Goal: Task Accomplishment & Management: Manage account settings

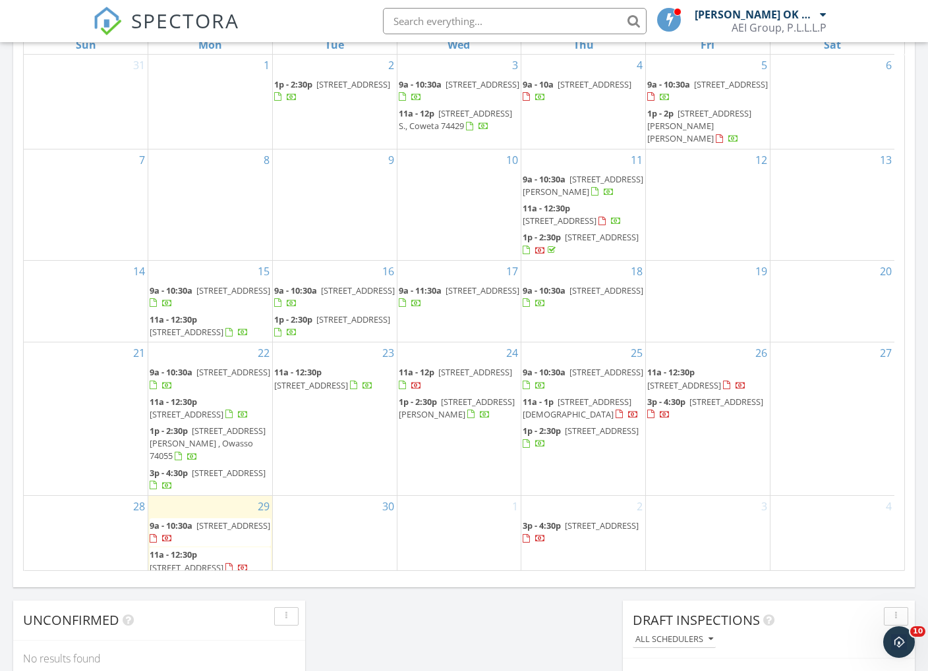
click at [615, 422] on div at bounding box center [626, 415] width 23 height 13
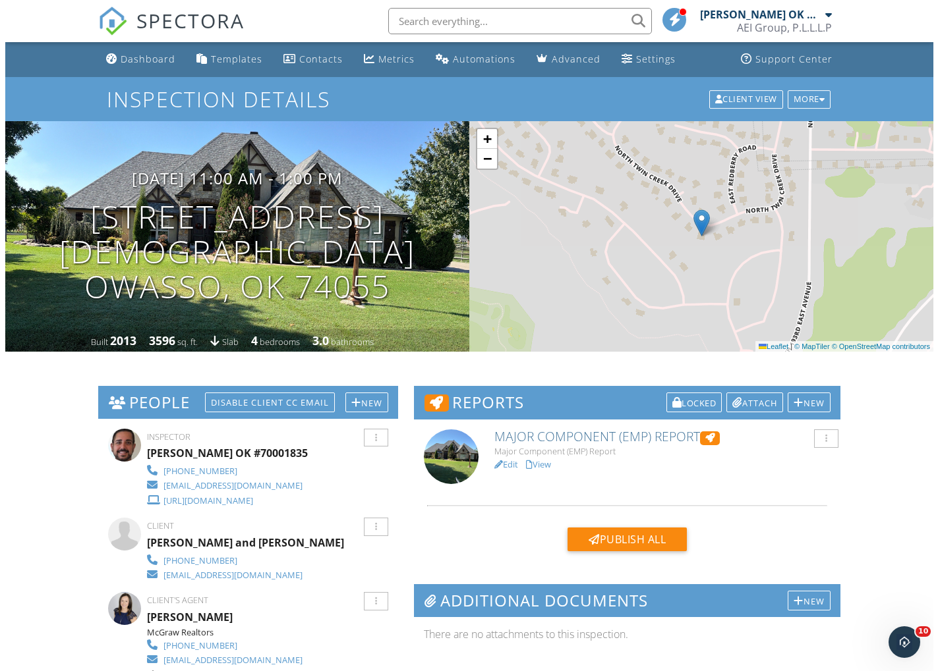
scroll to position [519, 0]
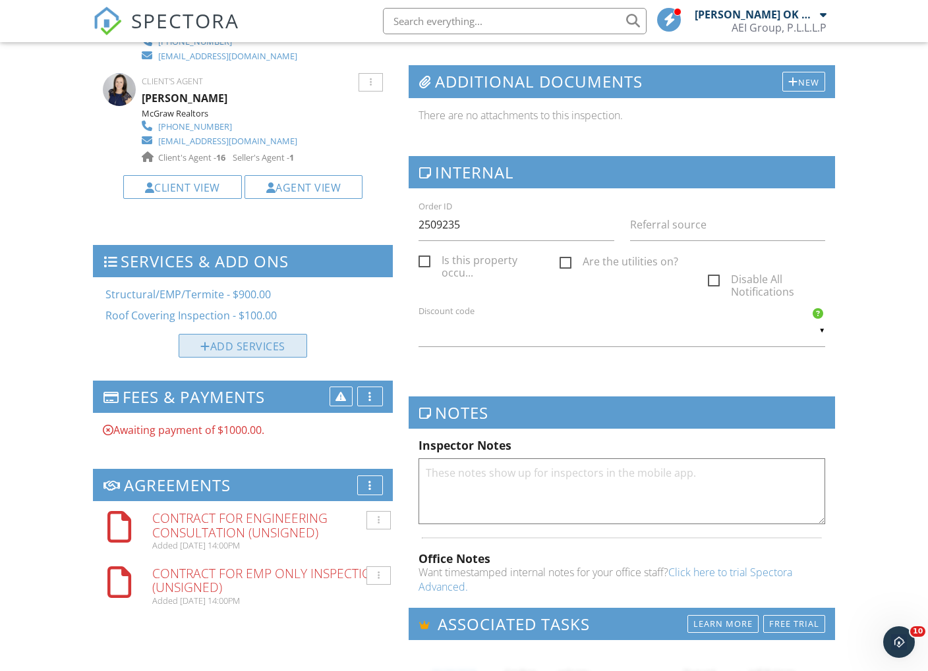
click at [296, 341] on div "Add Services" at bounding box center [243, 346] width 128 height 24
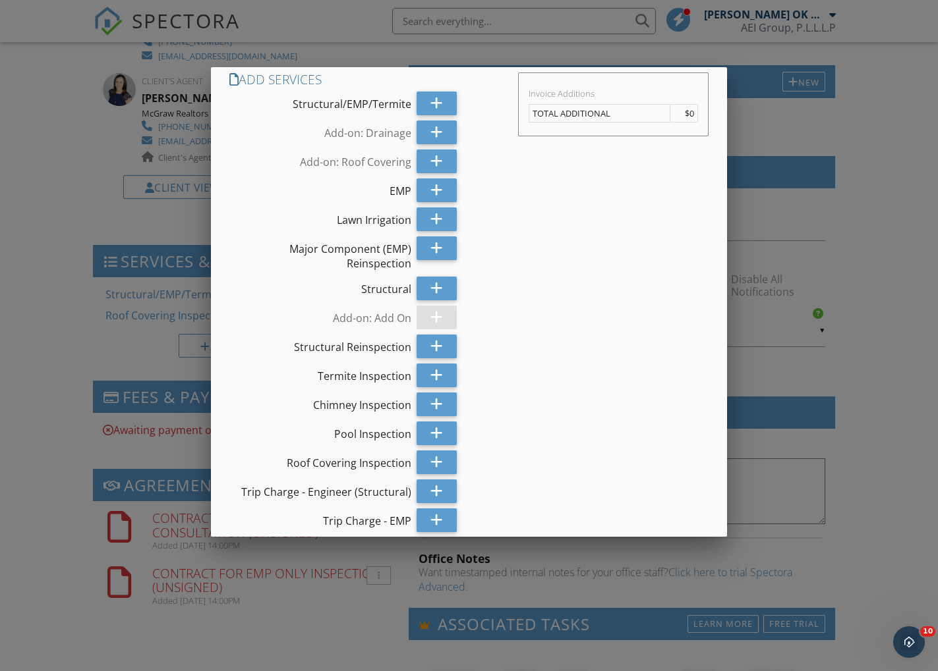
scroll to position [8, 0]
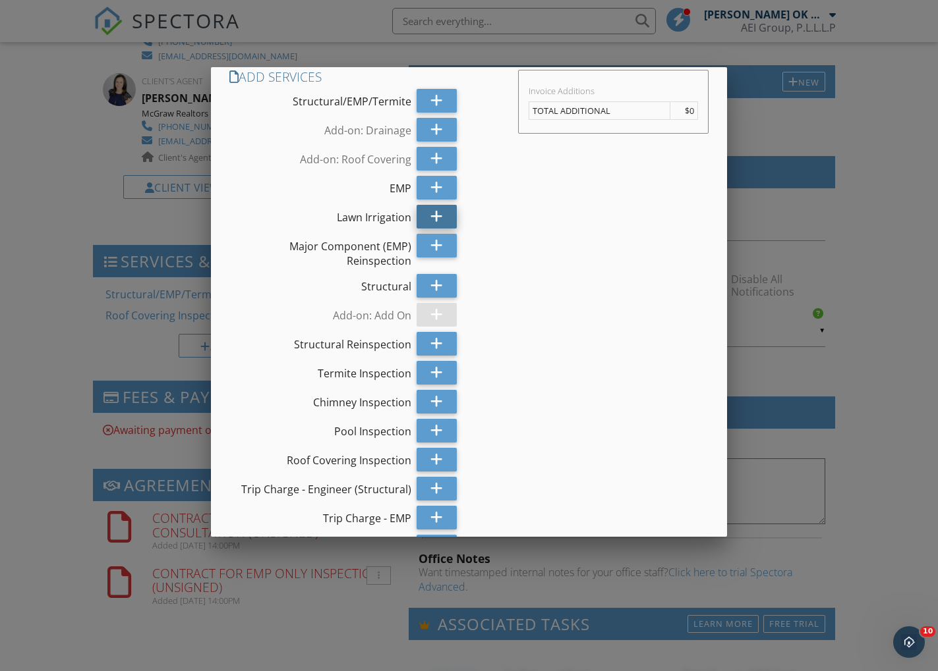
click at [430, 219] on icon at bounding box center [436, 217] width 13 height 24
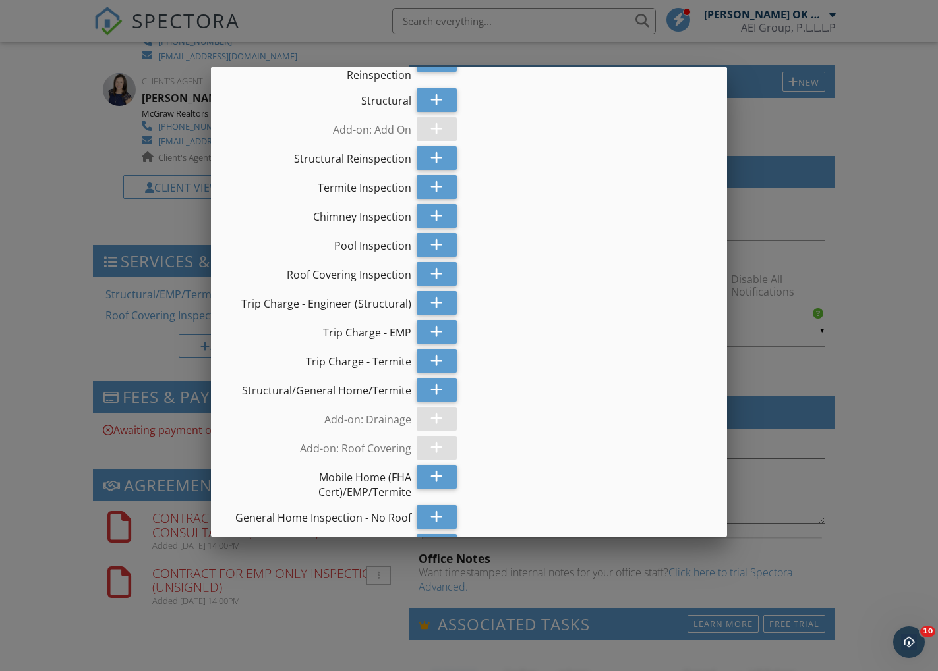
scroll to position [503, 0]
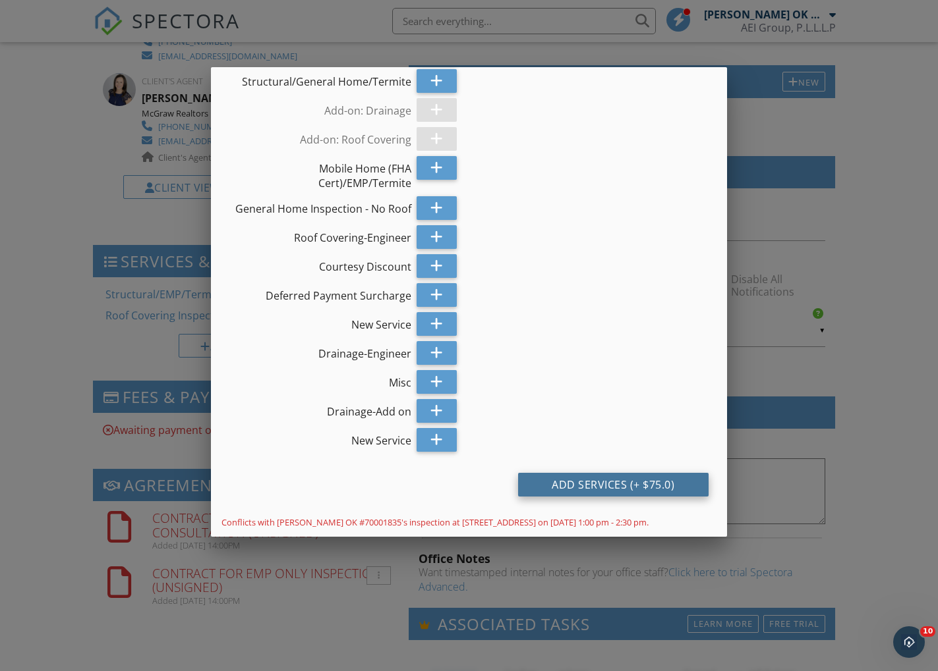
click at [627, 488] on div "Add Services (+ $75.0)" at bounding box center [613, 485] width 190 height 24
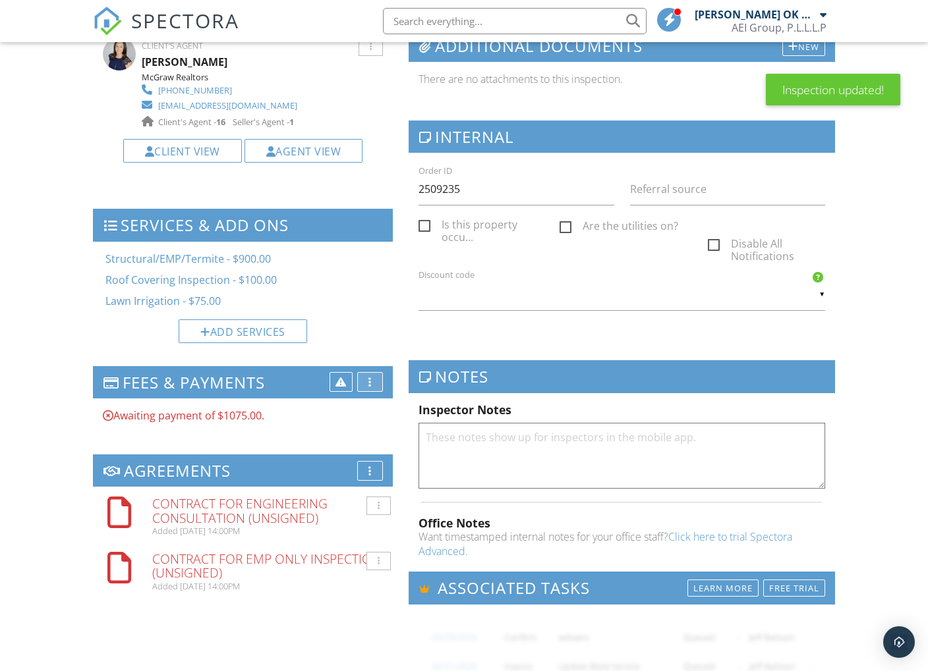
click at [372, 377] on div at bounding box center [369, 382] width 3 height 11
click at [368, 381] on div "More" at bounding box center [370, 382] width 26 height 20
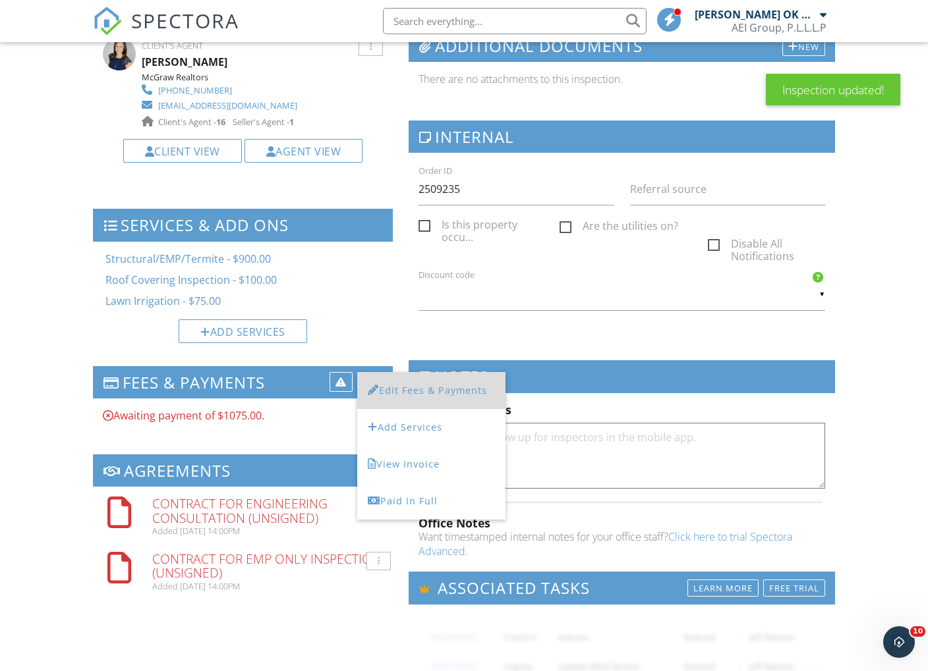
click at [418, 385] on li "Edit Fees & Payments" at bounding box center [431, 390] width 148 height 37
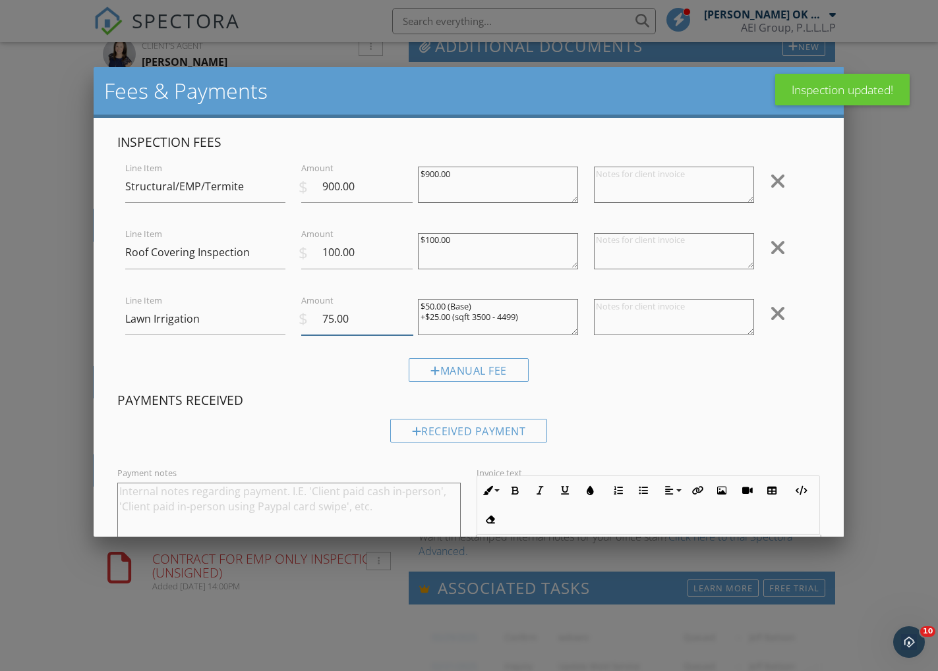
click at [369, 328] on input "75.00" at bounding box center [357, 319] width 112 height 32
type input "100.00"
drag, startPoint x: 501, startPoint y: 316, endPoint x: 419, endPoint y: 306, distance: 82.4
click at [419, 306] on textarea "$50.00 (Base) +$25.00 (sqft 3500 - 4499)" at bounding box center [498, 317] width 160 height 36
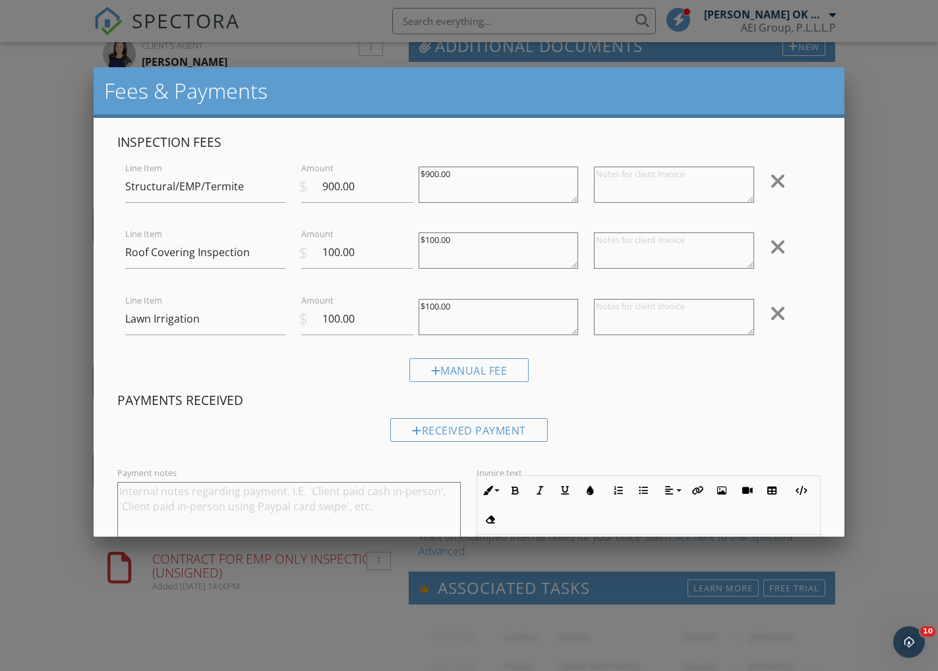
type textarea "$100.00"
click at [670, 378] on div "Manual Fee" at bounding box center [468, 375] width 702 height 34
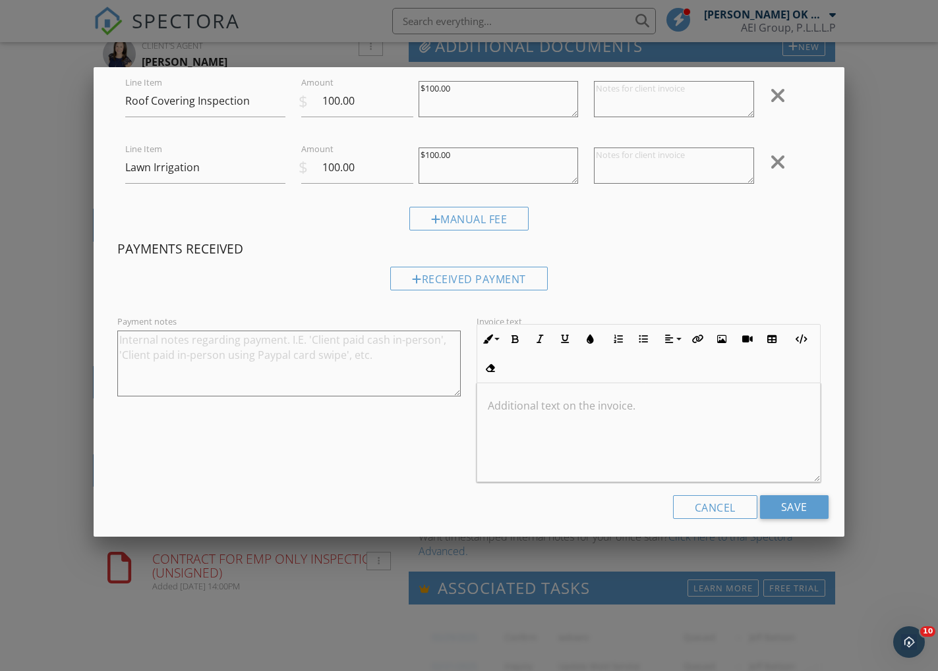
scroll to position [158, 0]
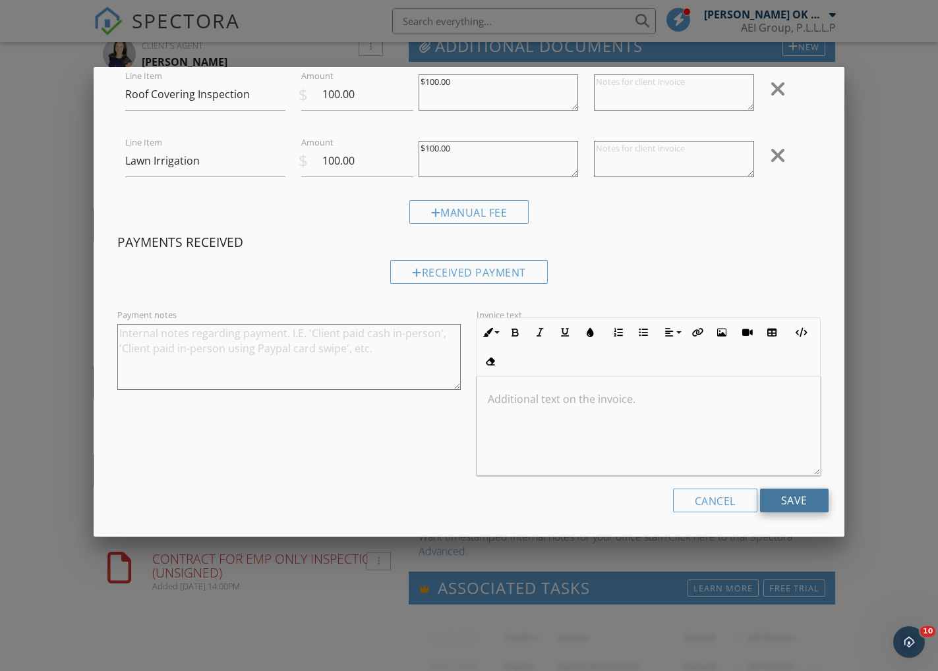
click at [778, 499] on input "Save" at bounding box center [794, 501] width 69 height 24
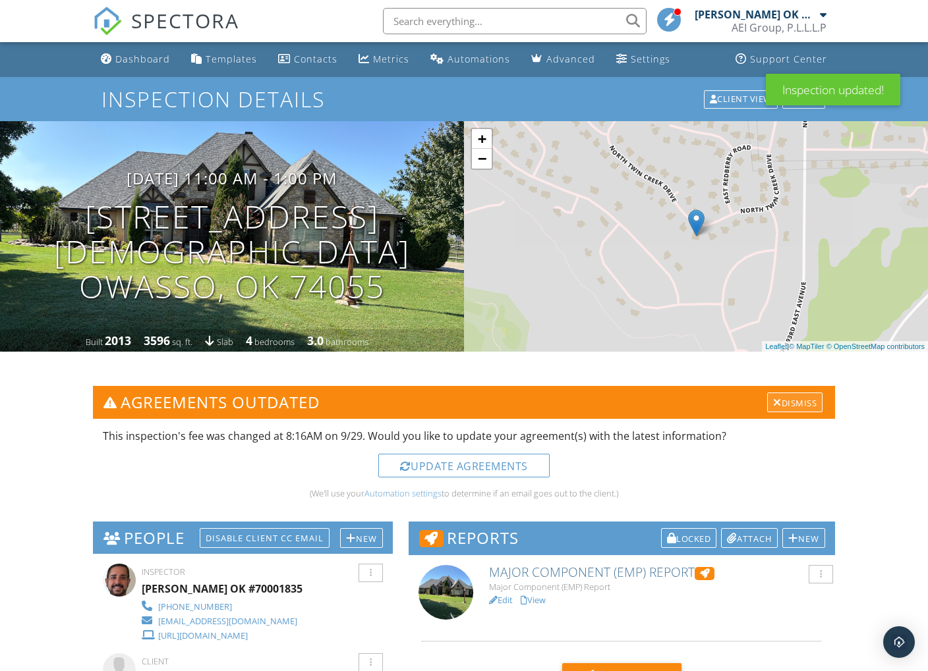
click at [804, 401] on div "Dismiss" at bounding box center [794, 403] width 55 height 20
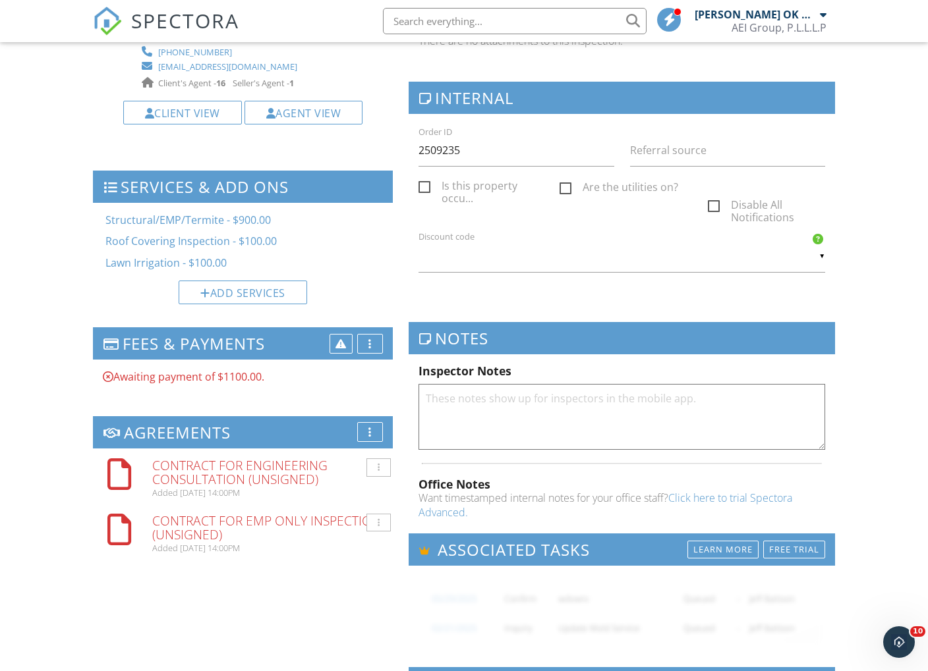
scroll to position [685, 0]
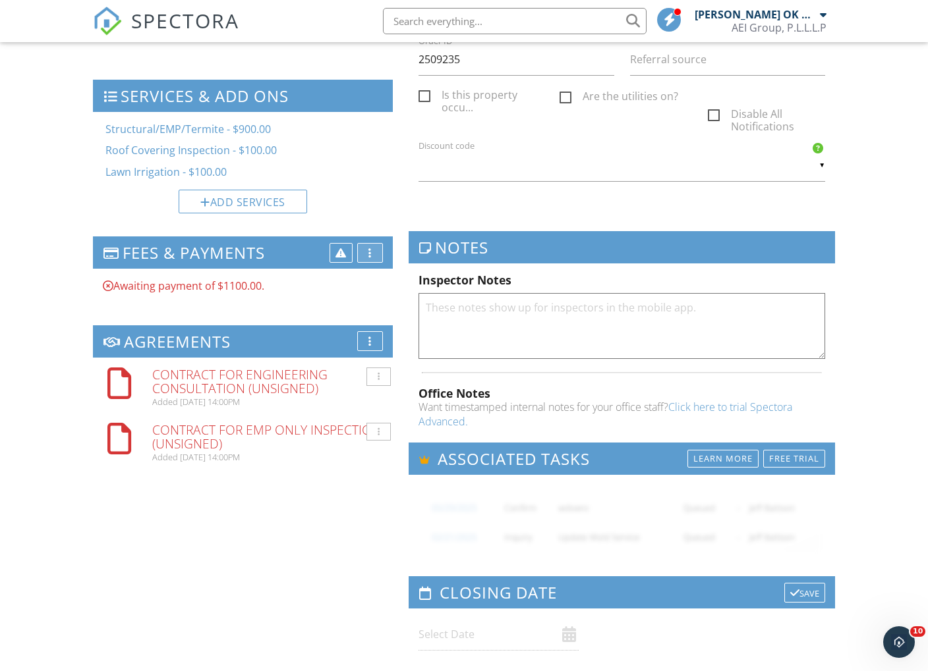
click at [364, 250] on div "More" at bounding box center [370, 253] width 26 height 20
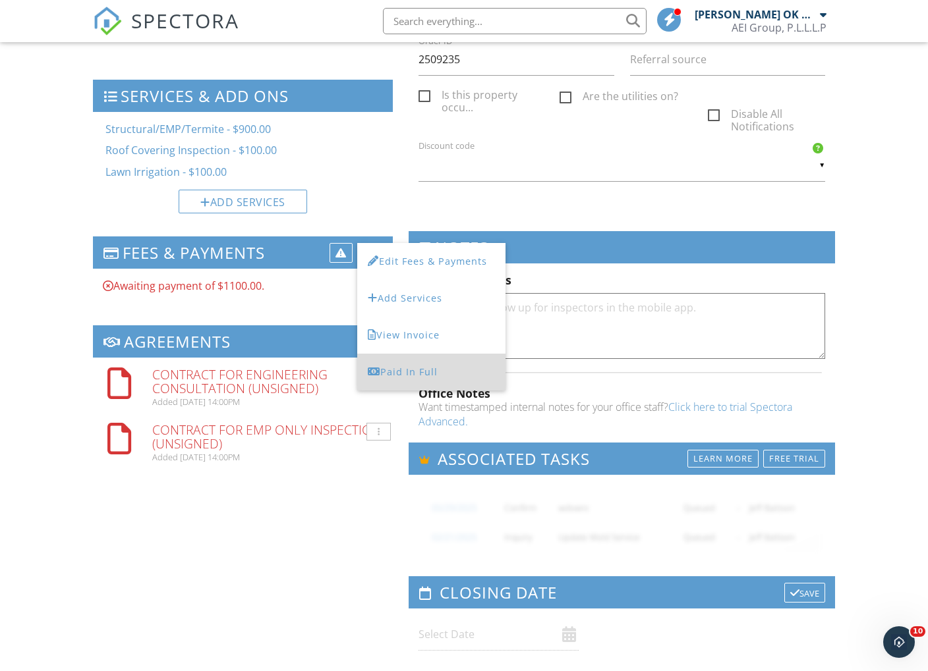
click at [424, 368] on div "Paid In Full" at bounding box center [431, 372] width 127 height 16
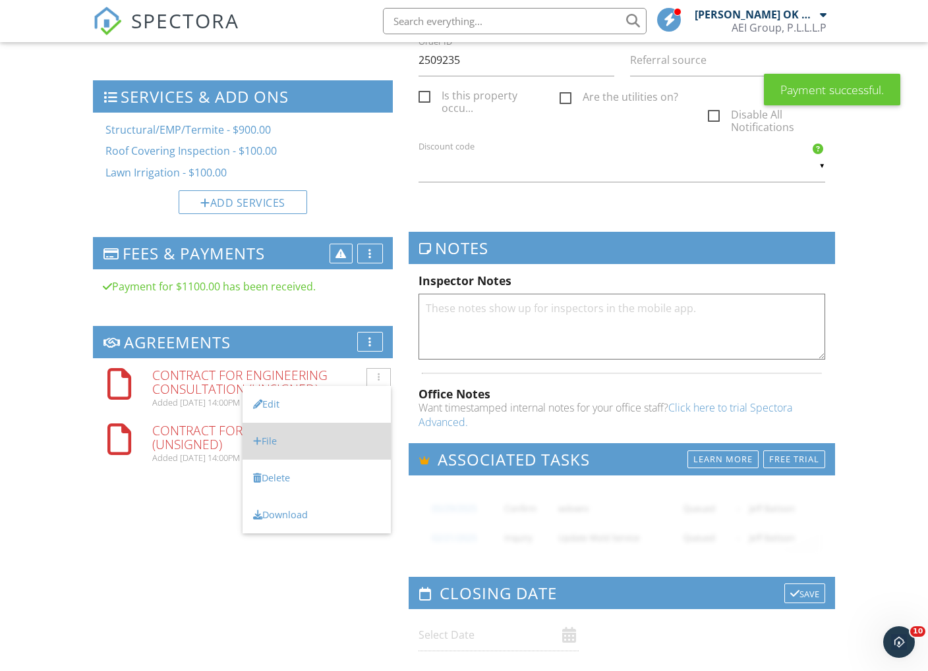
click at [291, 439] on li "File" at bounding box center [316, 441] width 148 height 37
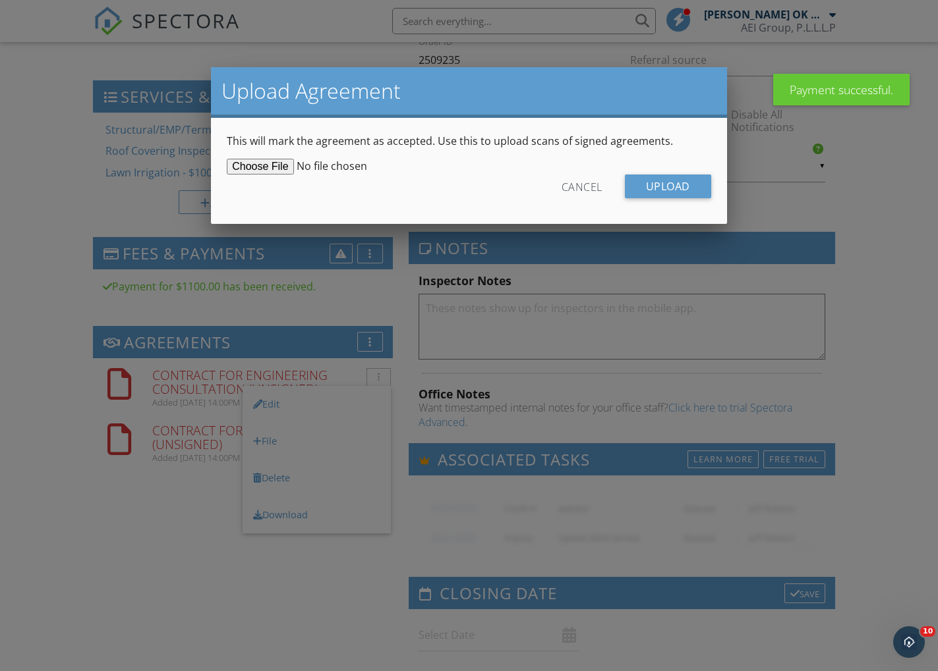
click at [245, 169] on input "file" at bounding box center [328, 167] width 202 height 16
type input "C:\fakepath\Signed Structural Agreement.pdf"
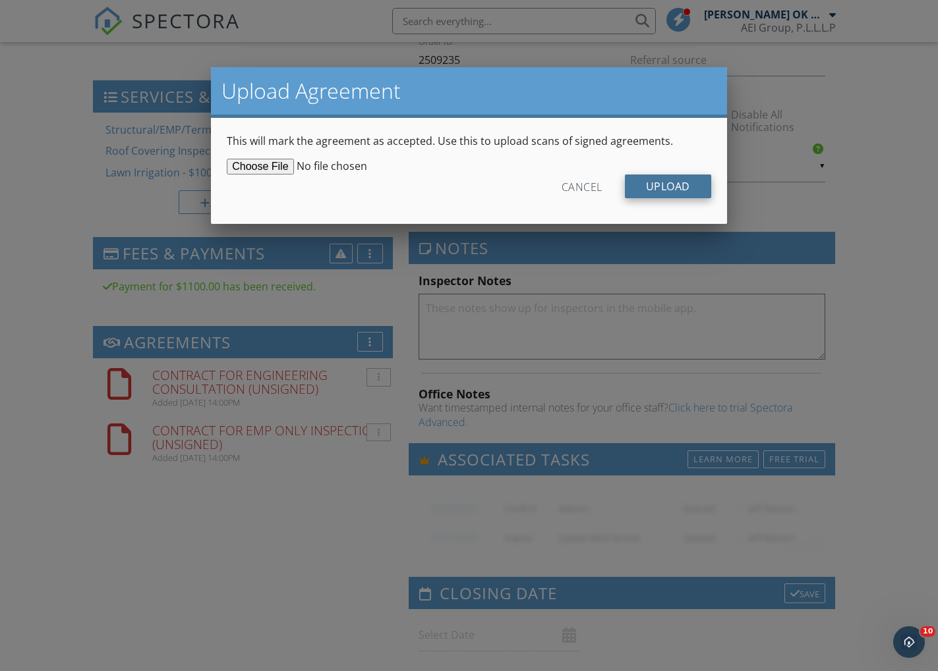
click at [673, 185] on input "Upload" at bounding box center [668, 187] width 86 height 24
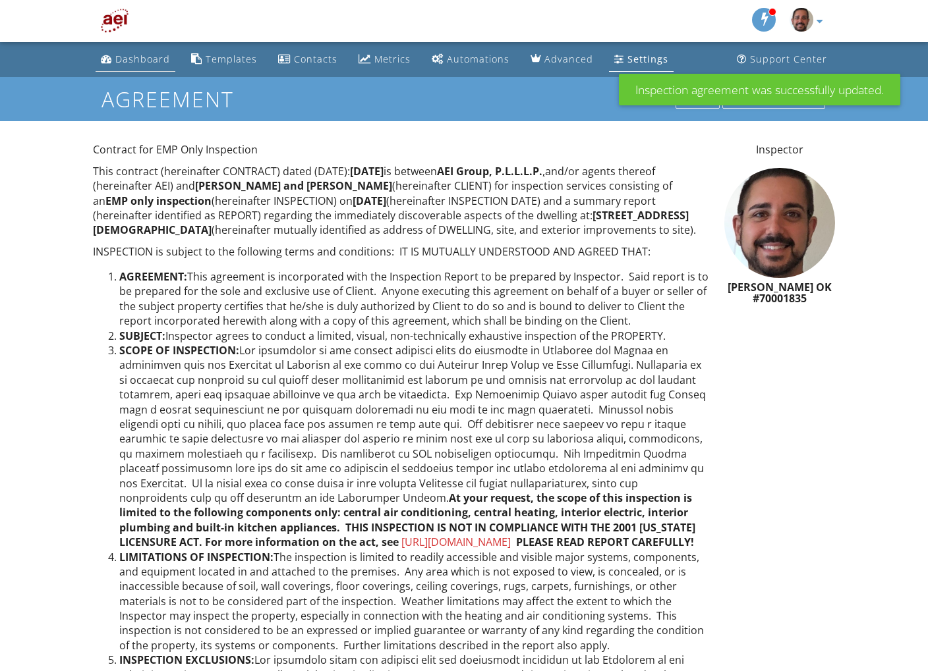
click at [146, 64] on div "Dashboard" at bounding box center [142, 59] width 55 height 13
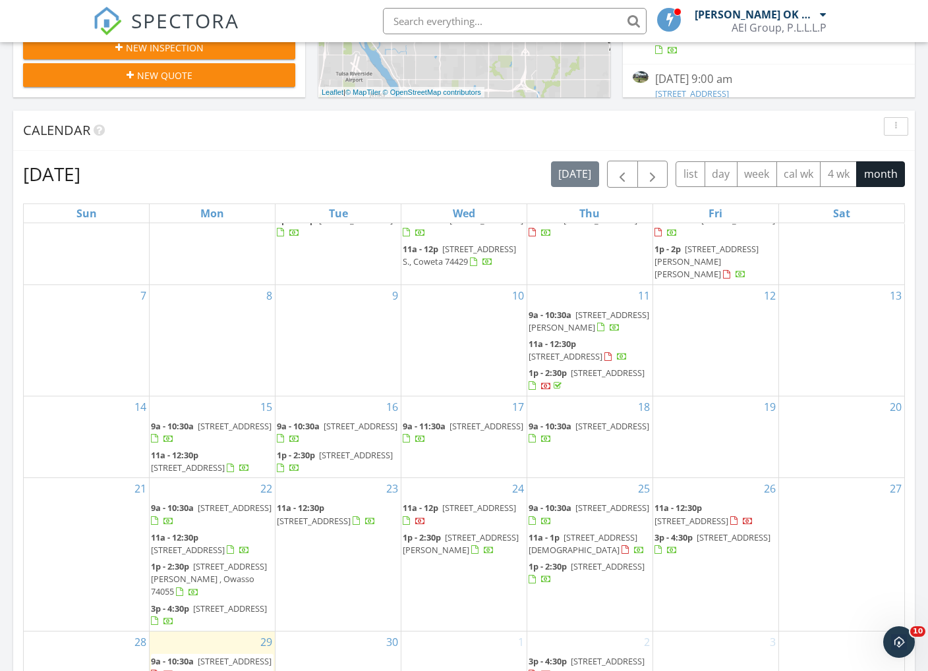
scroll to position [588, 0]
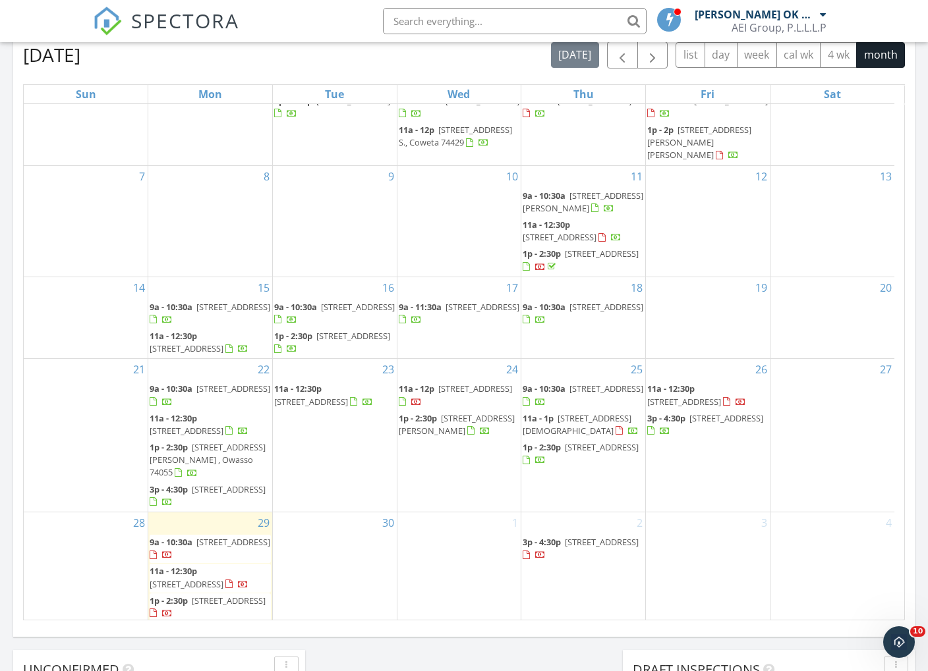
click at [615, 437] on div at bounding box center [620, 432] width 11 height 11
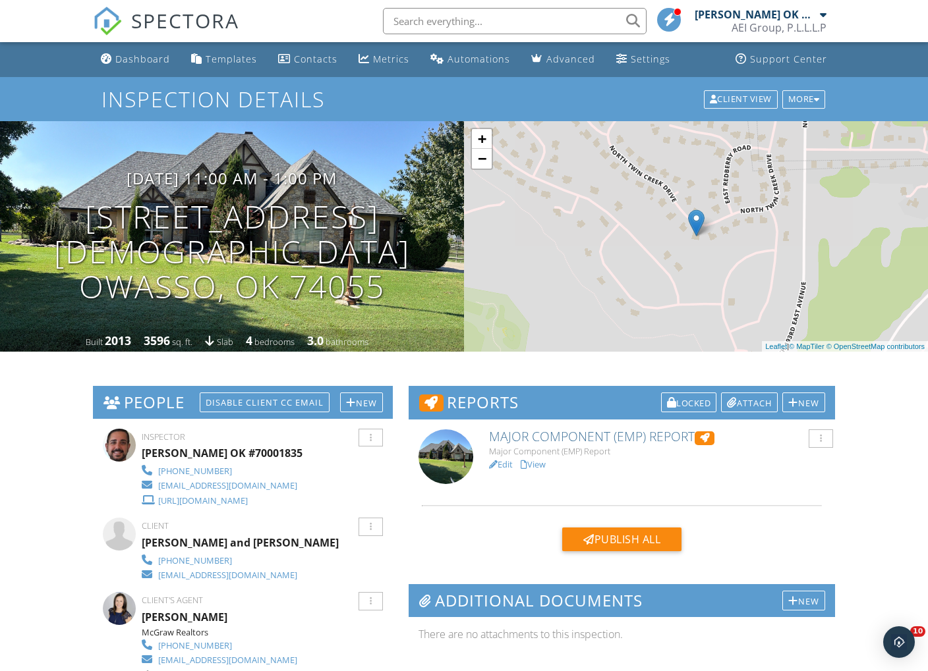
click at [535, 461] on link "View" at bounding box center [532, 465] width 25 height 12
